Goal: Task Accomplishment & Management: Use online tool/utility

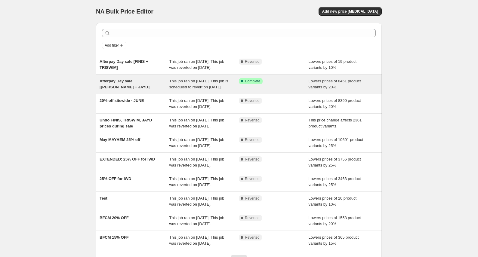
click at [182, 89] on span "This job ran on [DATE]. This job is scheduled to revert on [DATE]." at bounding box center [198, 84] width 59 height 11
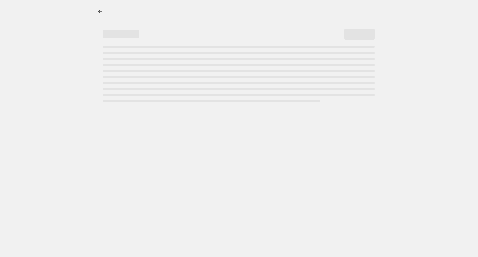
select select "percentage"
select select "vendor"
select select "collection"
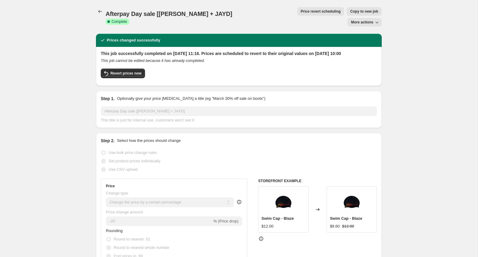
click at [281, 16] on div "Afterpay Day sale [[PERSON_NAME] + JAYD]. This page is ready Afterpay Day sale …" at bounding box center [239, 17] width 286 height 34
click at [301, 13] on span "Price revert scheduling" at bounding box center [321, 11] width 40 height 5
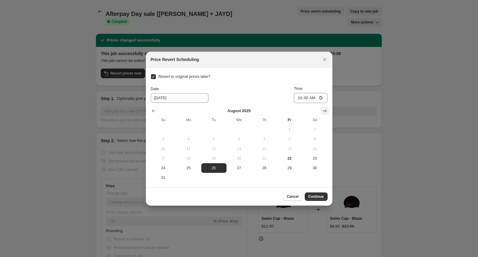
click at [324, 112] on icon "Show next month, September 2025" at bounding box center [324, 111] width 6 height 6
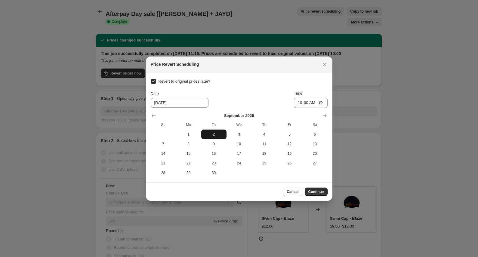
click at [212, 135] on span "2" at bounding box center [214, 134] width 20 height 5
type input "[DATE]"
click at [298, 104] on input "10:00" at bounding box center [311, 103] width 34 height 10
click at [322, 195] on button "Continue" at bounding box center [316, 192] width 23 height 8
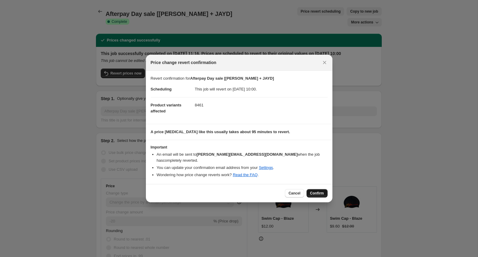
click at [321, 192] on span "Confirm" at bounding box center [317, 193] width 14 height 5
